Goal: Information Seeking & Learning: Check status

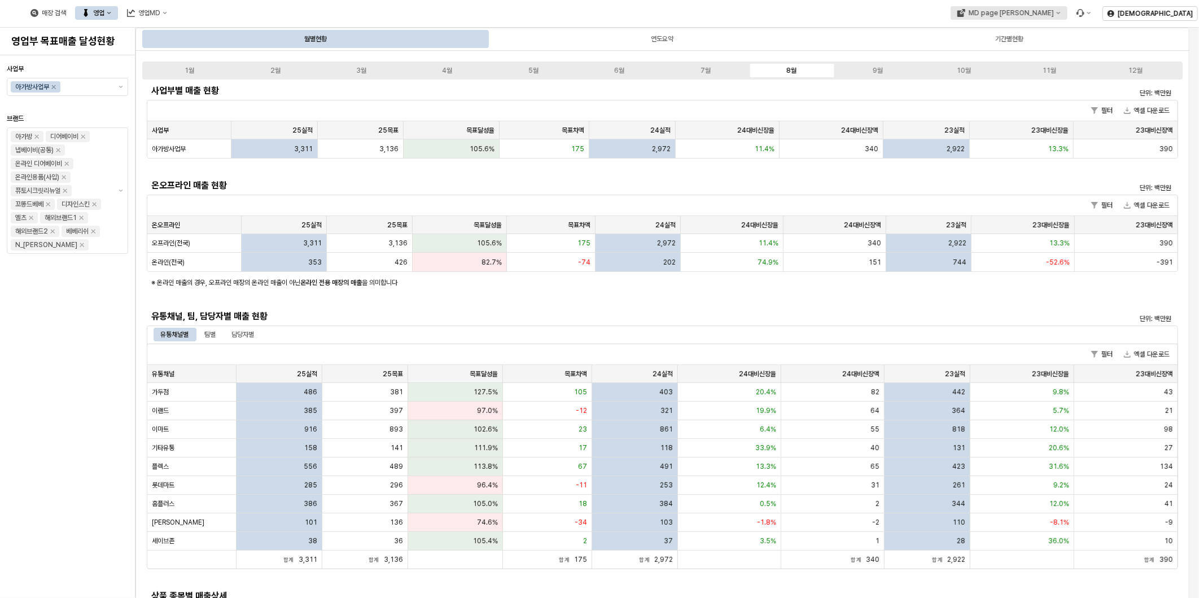
click at [1060, 11] on icon "MD page 이동" at bounding box center [1058, 13] width 5 height 5
click at [1079, 54] on div "아가방" at bounding box center [1084, 52] width 69 height 9
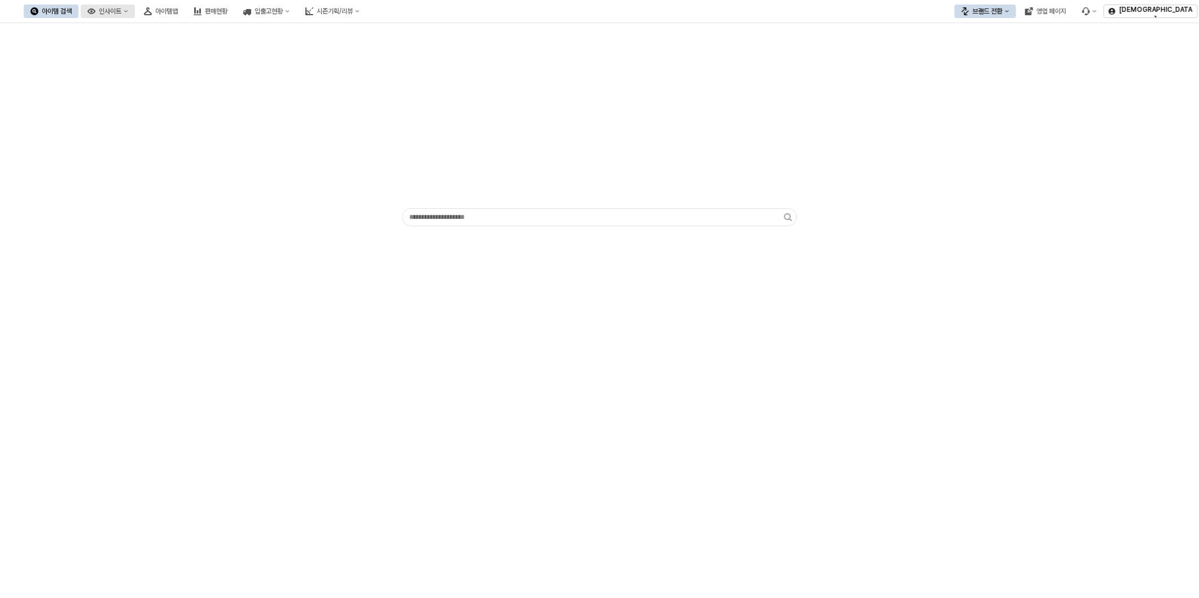
click at [121, 12] on div "인사이트" at bounding box center [110, 11] width 23 height 8
click at [182, 87] on div "판매율 - 시즌" at bounding box center [168, 89] width 60 height 9
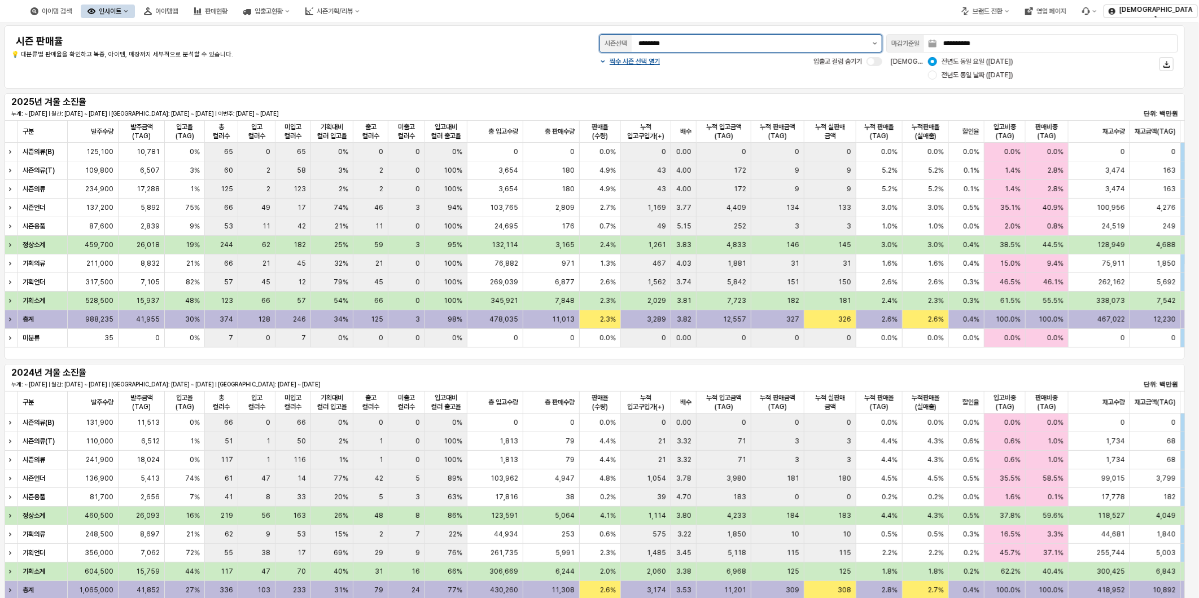
click at [876, 41] on button "제안 사항 표시" at bounding box center [875, 43] width 14 height 17
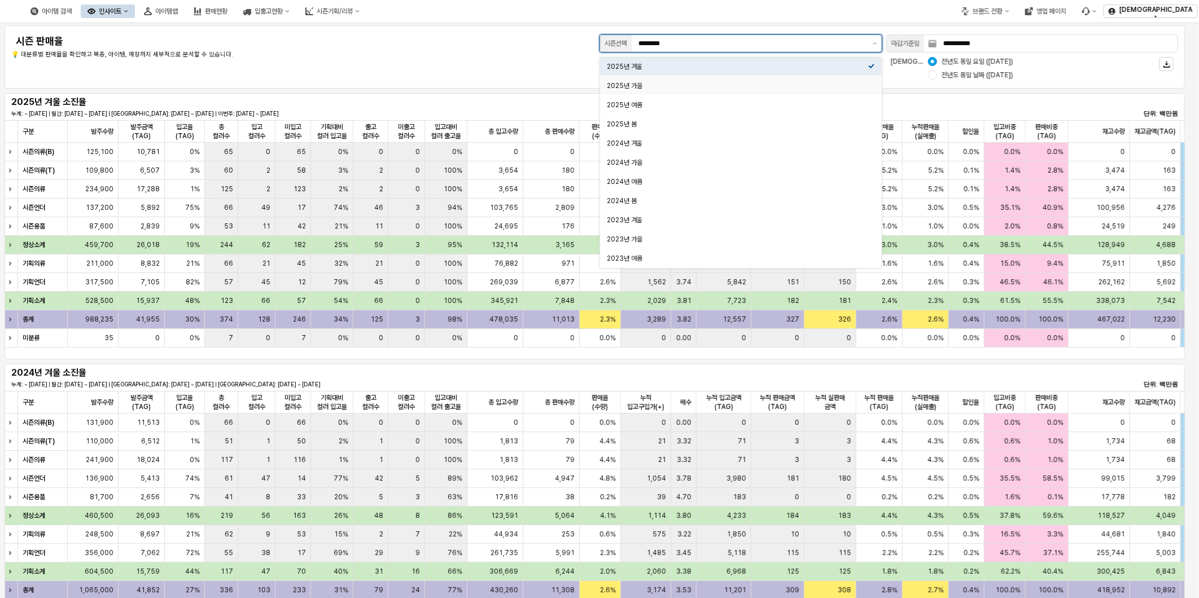
click at [847, 84] on div "2025년 가을" at bounding box center [737, 85] width 261 height 9
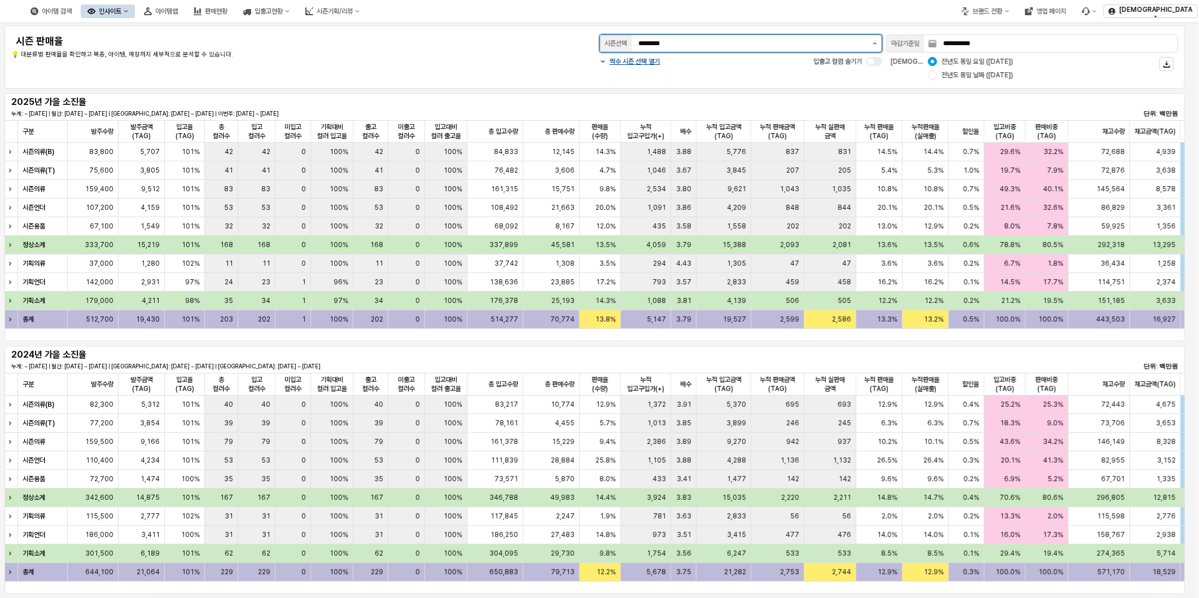
click at [876, 41] on button "제안 사항 표시" at bounding box center [875, 43] width 14 height 17
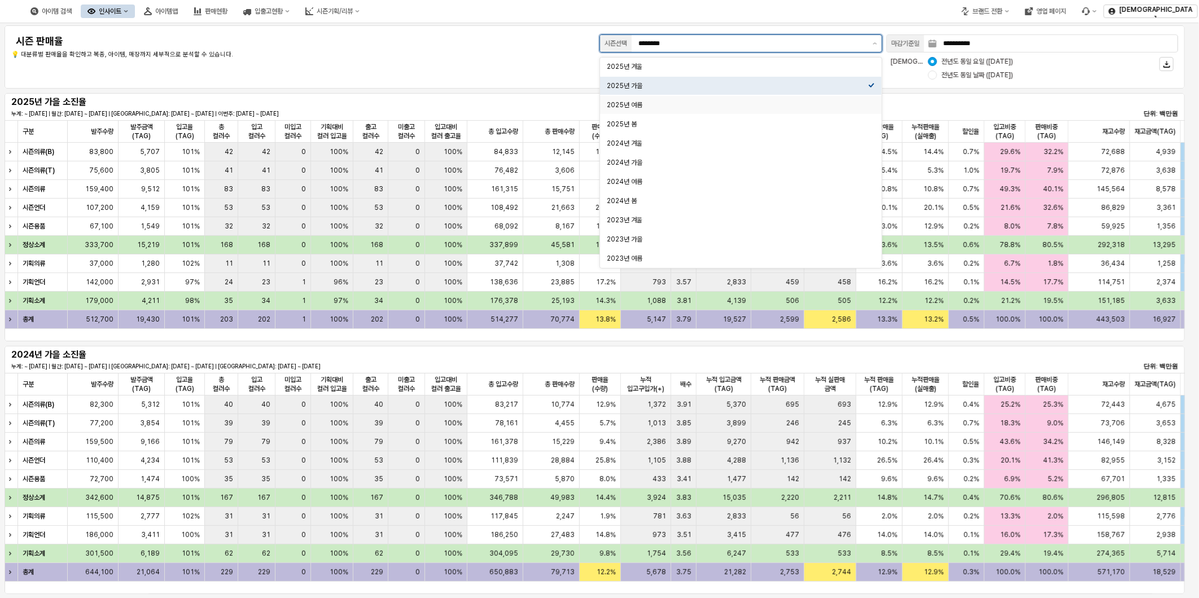
click at [831, 106] on div "2025년 여름" at bounding box center [737, 104] width 261 height 9
type input "********"
